Goal: Task Accomplishment & Management: Manage account settings

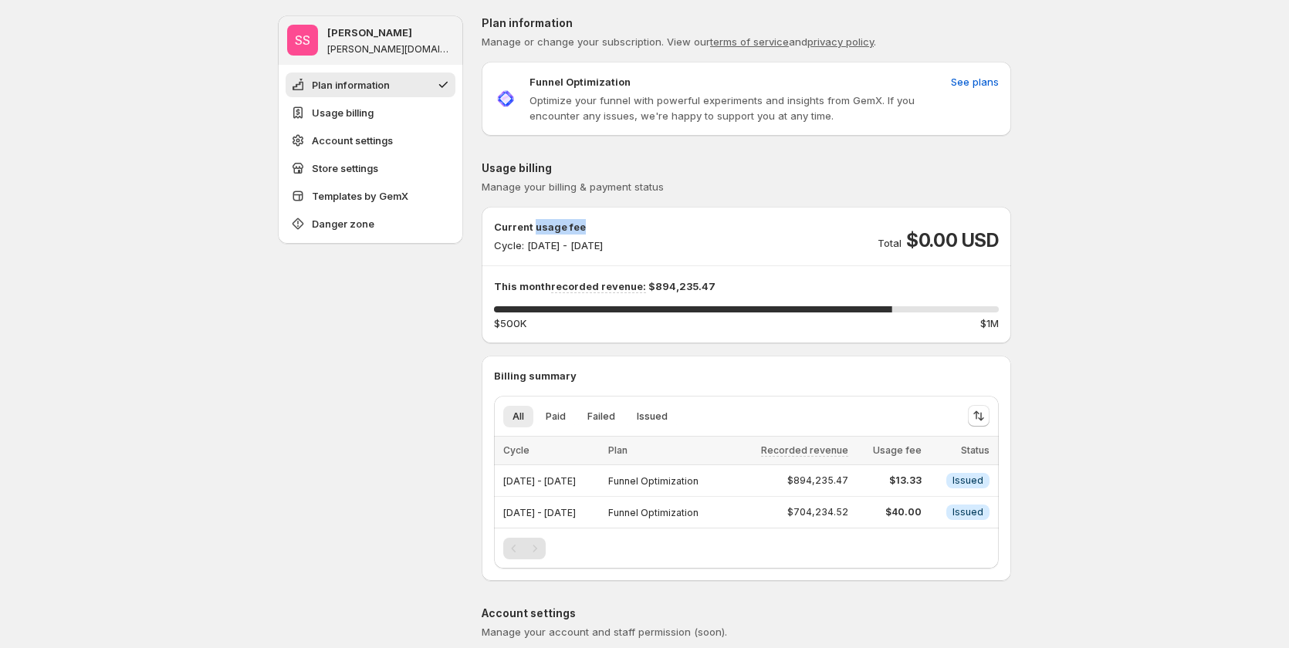
drag, startPoint x: 539, startPoint y: 225, endPoint x: 624, endPoint y: 224, distance: 84.1
click at [603, 224] on p "Current usage fee" at bounding box center [548, 226] width 109 height 15
copy p "usage fee"
click at [979, 79] on span "See plans" at bounding box center [975, 81] width 48 height 15
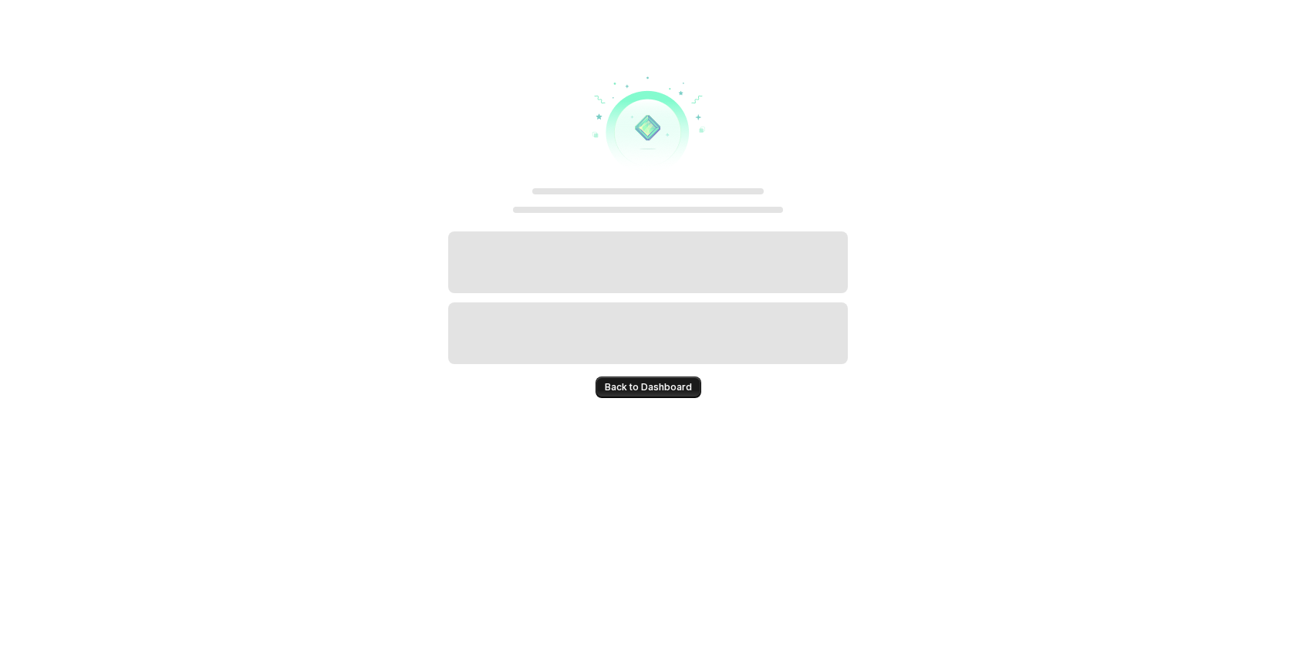
click at [691, 381] on button "Back to Dashboard" at bounding box center [649, 388] width 106 height 22
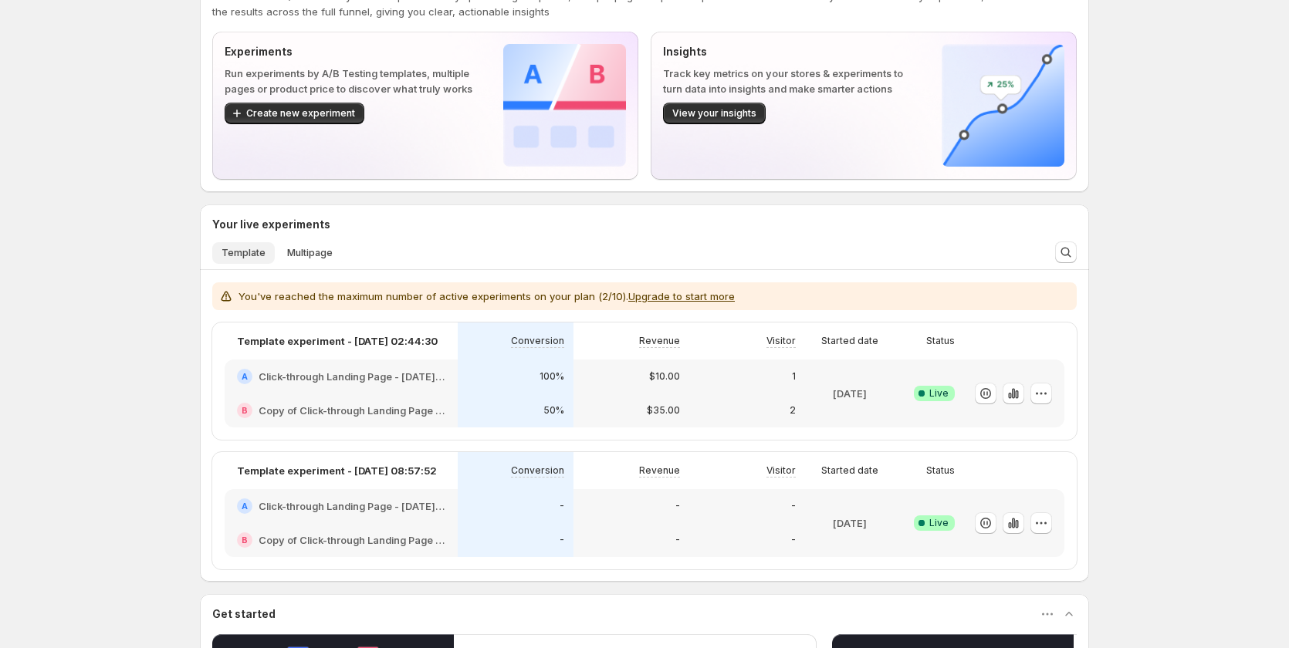
scroll to position [154, 0]
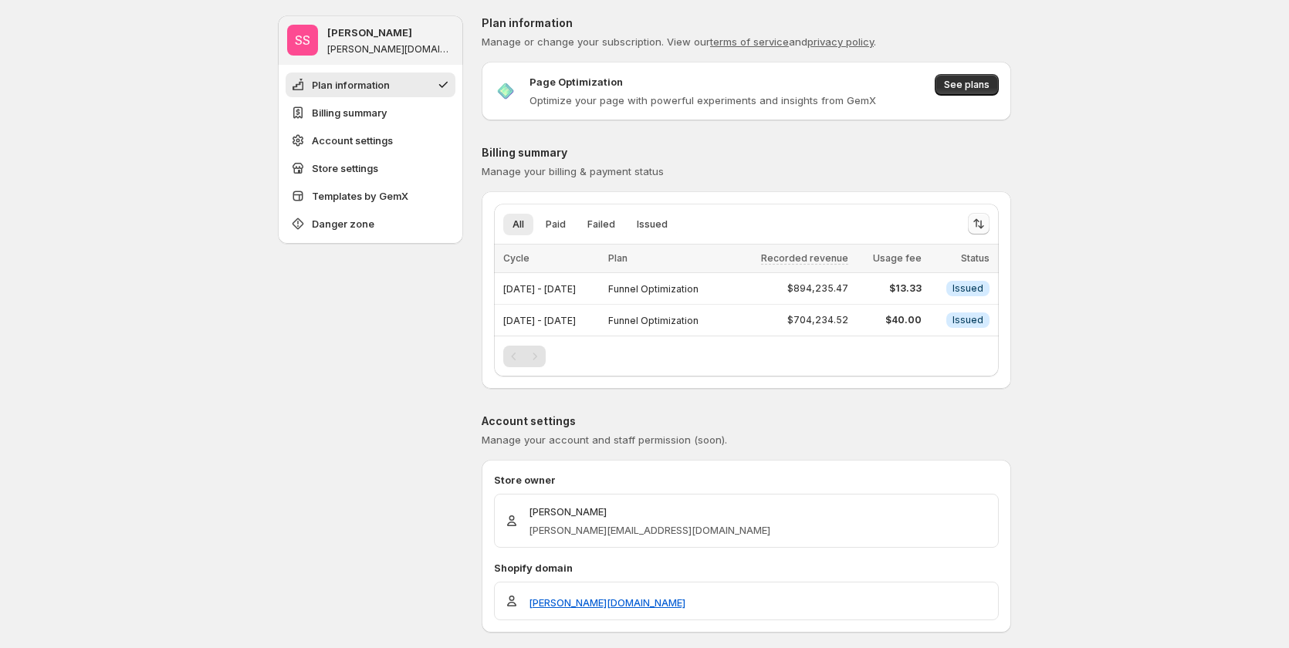
click at [989, 226] on button "Sort the results" at bounding box center [979, 224] width 22 height 22
click at [562, 221] on span "Paid" at bounding box center [556, 224] width 20 height 12
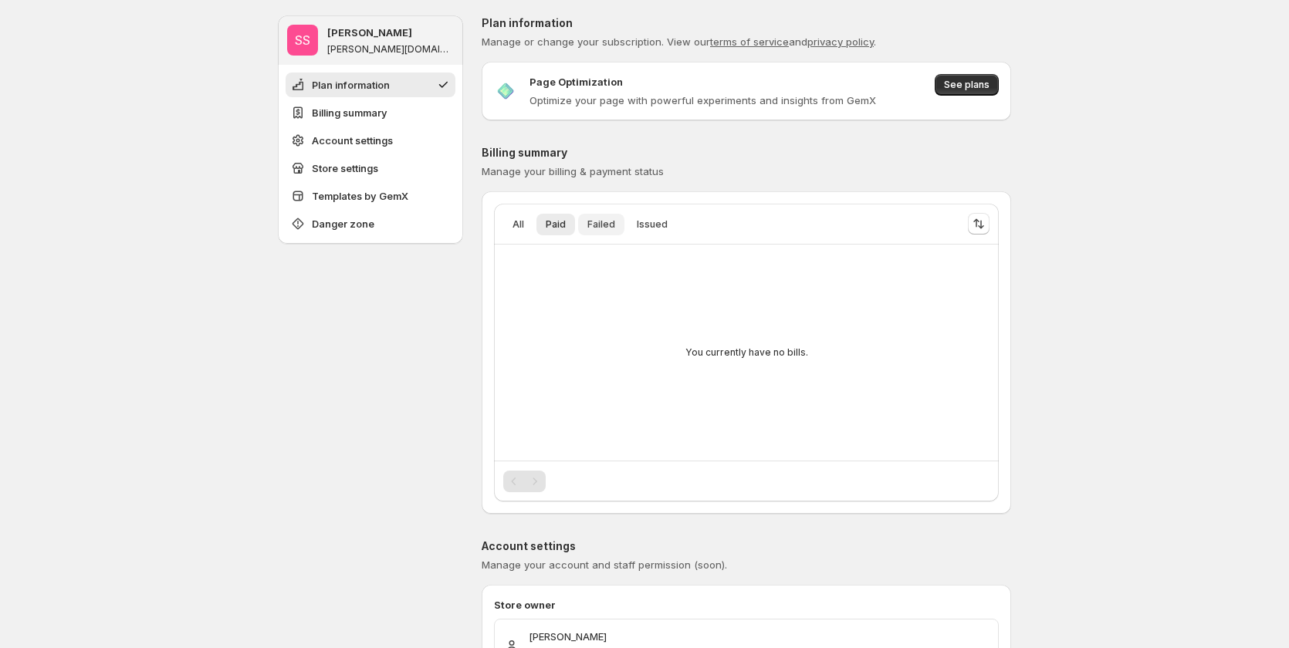
click at [593, 223] on span "Failed" at bounding box center [601, 224] width 28 height 12
click at [610, 222] on span "Failed" at bounding box center [601, 224] width 28 height 12
click at [648, 222] on span "Issued" at bounding box center [652, 224] width 31 height 12
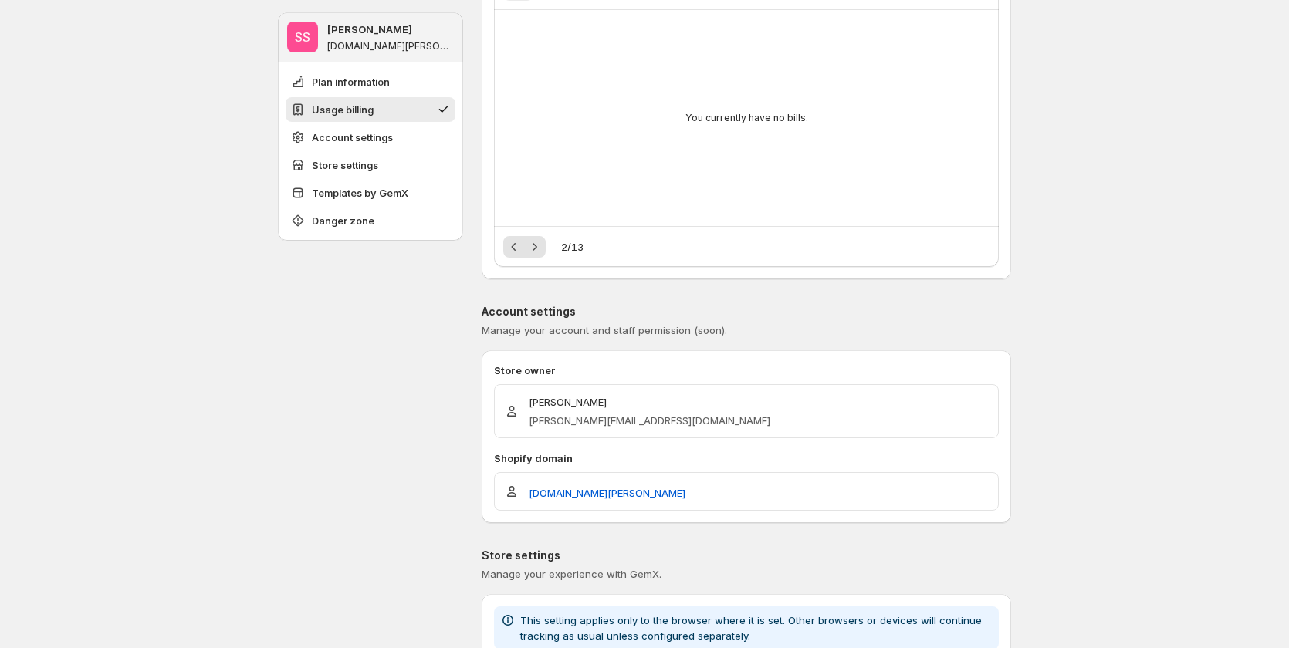
scroll to position [77, 0]
